Goal: Find specific page/section: Find specific page/section

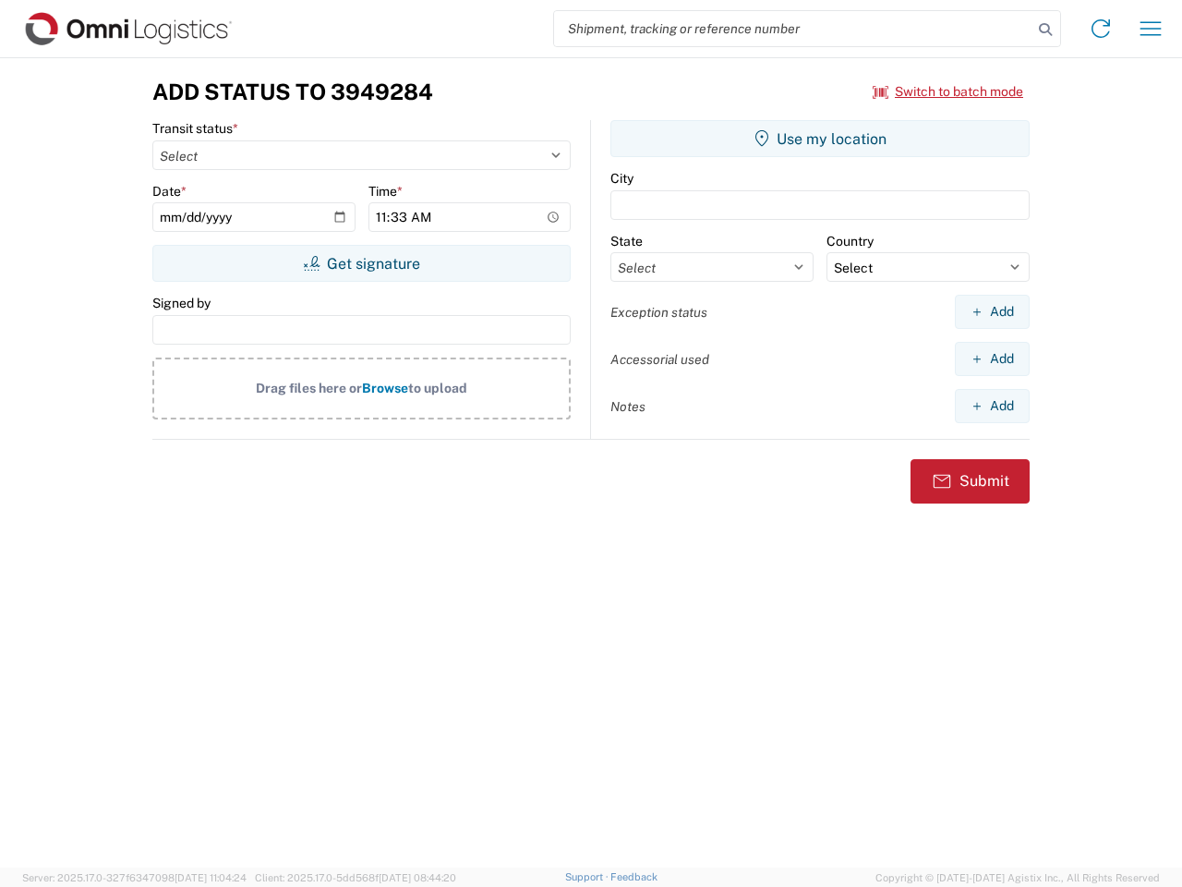
click at [793, 29] on input "search" at bounding box center [793, 28] width 478 height 35
click at [1046, 30] on icon at bounding box center [1046, 30] width 26 height 26
click at [1101, 29] on icon at bounding box center [1101, 29] width 30 height 30
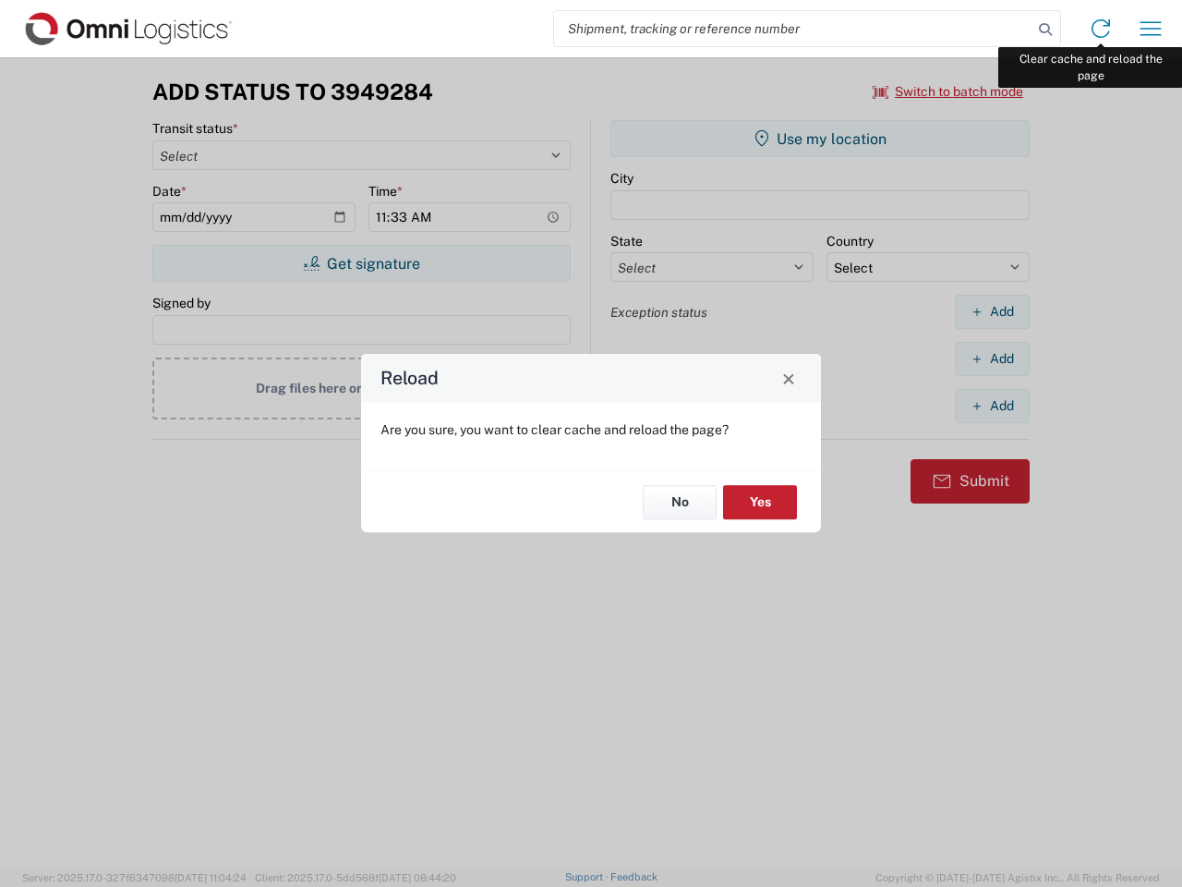
click at [1151, 29] on div "Reload Are you sure, you want to clear cache and reload the page? No Yes" at bounding box center [591, 443] width 1182 height 887
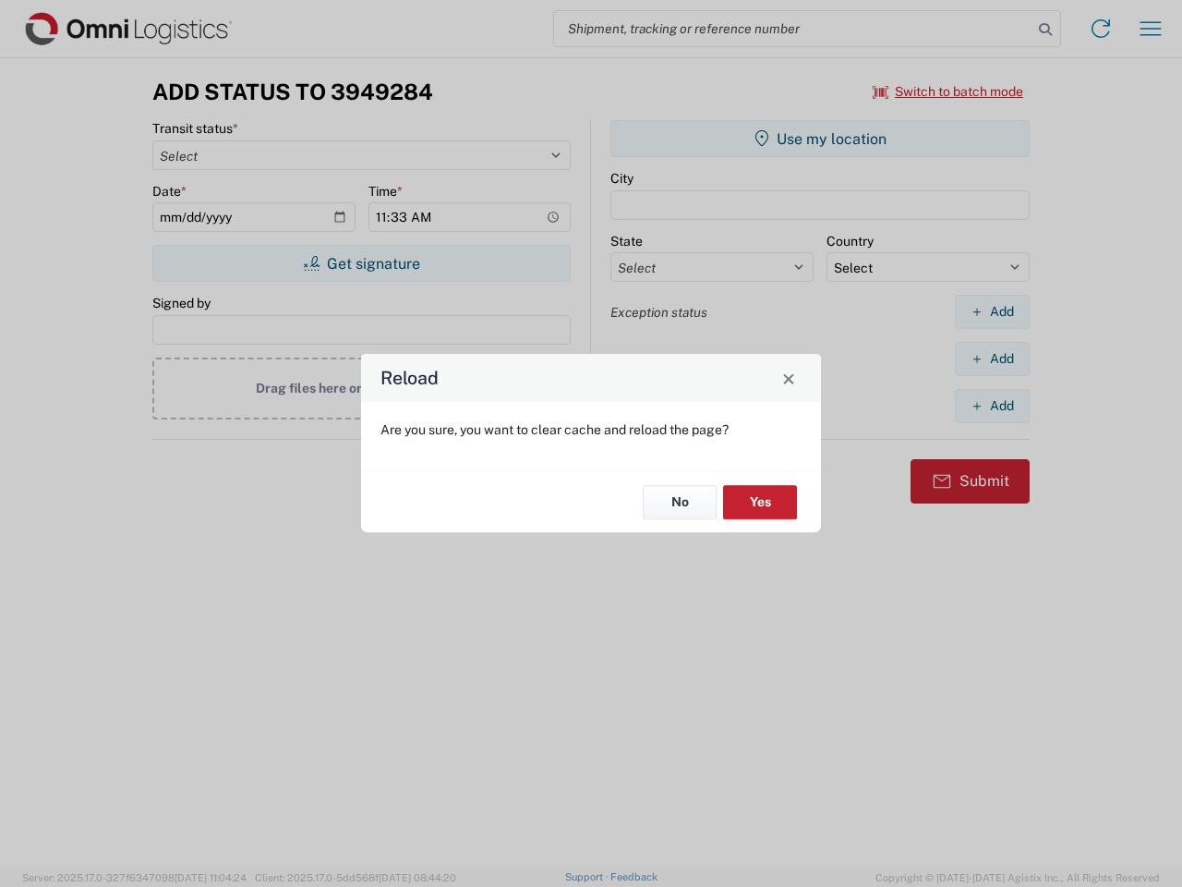
click at [949, 91] on div "Reload Are you sure, you want to clear cache and reload the page? No Yes" at bounding box center [591, 443] width 1182 height 887
click at [361, 263] on div "Reload Are you sure, you want to clear cache and reload the page? No Yes" at bounding box center [591, 443] width 1182 height 887
click at [820, 139] on div "Reload Are you sure, you want to clear cache and reload the page? No Yes" at bounding box center [591, 443] width 1182 height 887
click at [992, 311] on div "Reload Are you sure, you want to clear cache and reload the page? No Yes" at bounding box center [591, 443] width 1182 height 887
click at [992, 358] on div "Reload Are you sure, you want to clear cache and reload the page? No Yes" at bounding box center [591, 443] width 1182 height 887
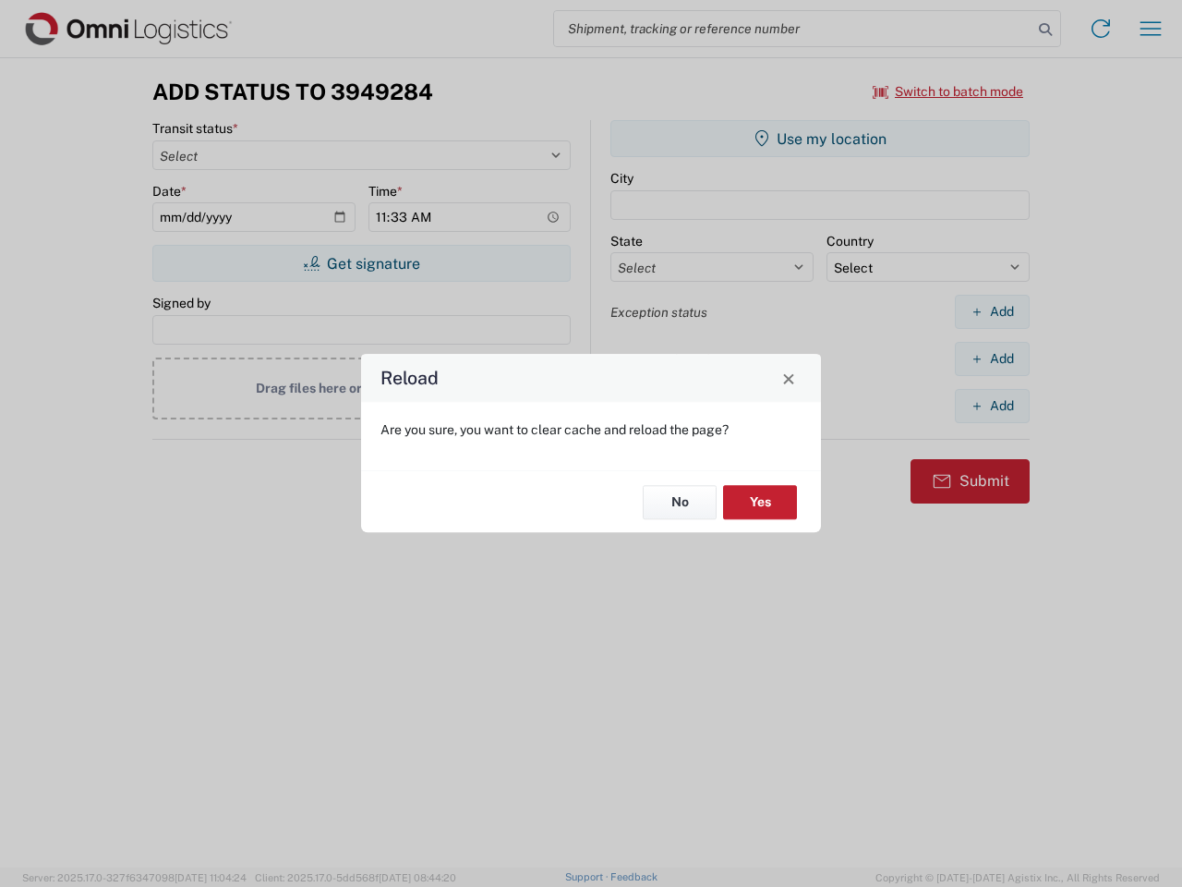
click at [992, 406] on div "Reload Are you sure, you want to clear cache and reload the page? No Yes" at bounding box center [591, 443] width 1182 height 887
